Goal: Navigation & Orientation: Understand site structure

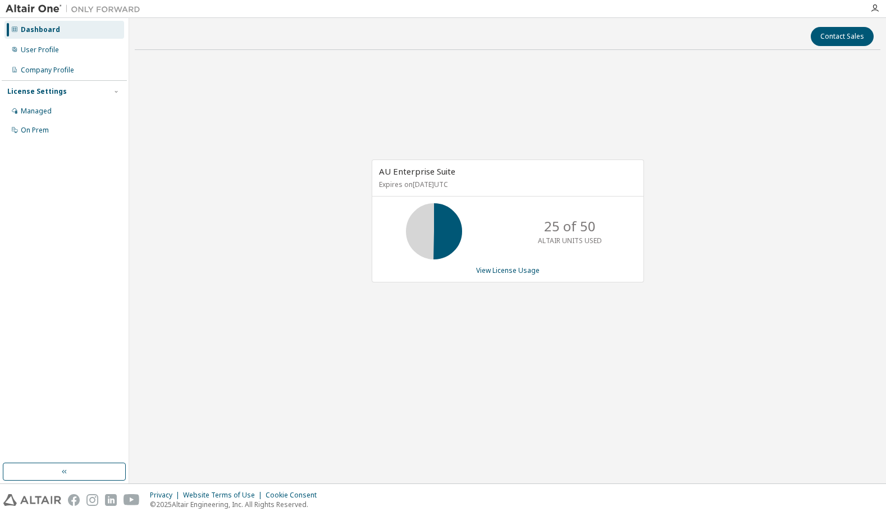
click at [427, 239] on icon at bounding box center [434, 231] width 28 height 28
